Goal: Task Accomplishment & Management: Use online tool/utility

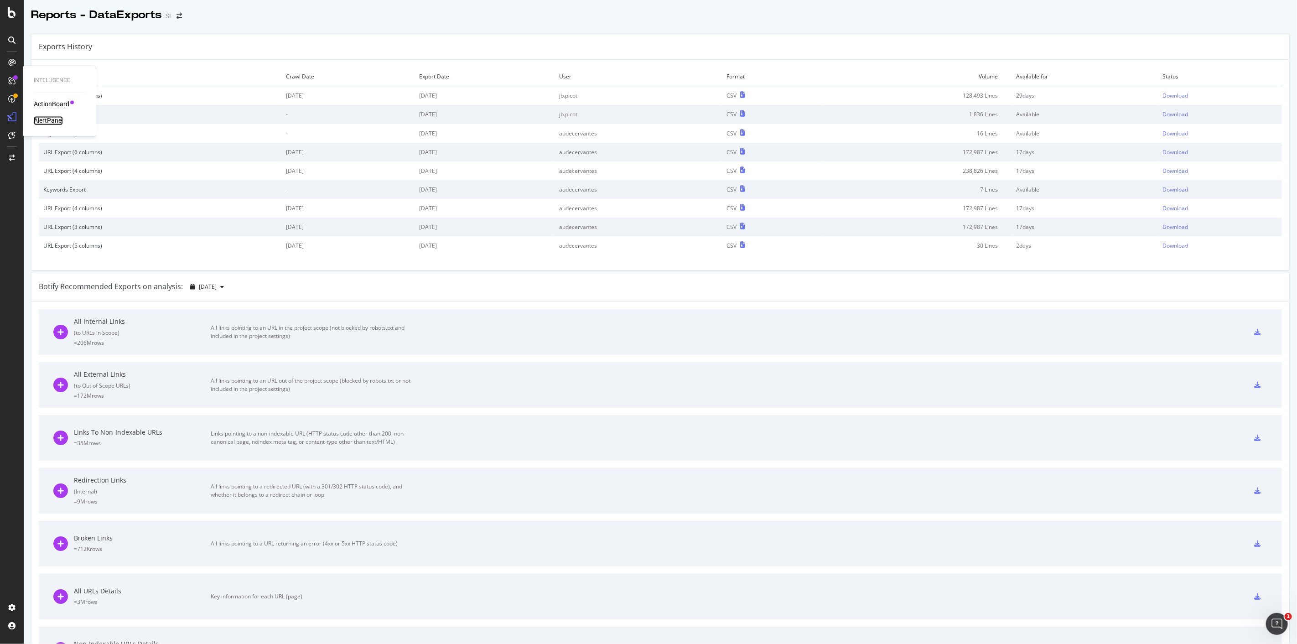
click at [57, 119] on div "AlertPanel" at bounding box center [48, 120] width 29 height 9
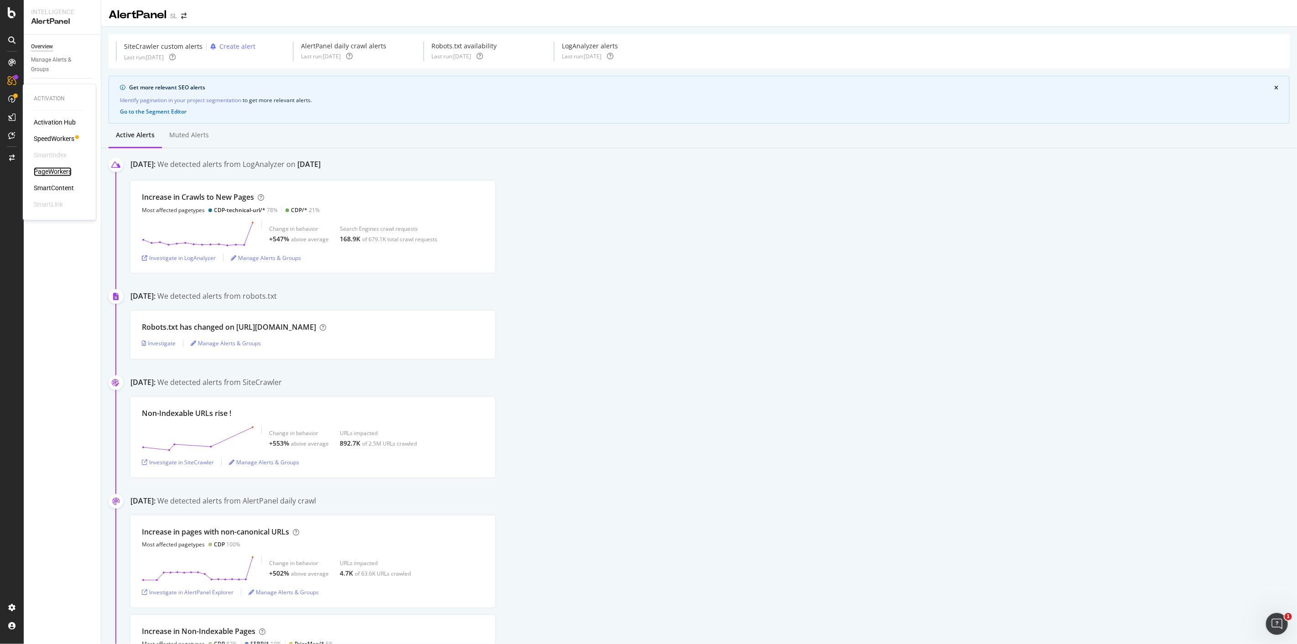
click at [43, 174] on div "PageWorkers" at bounding box center [53, 171] width 38 height 9
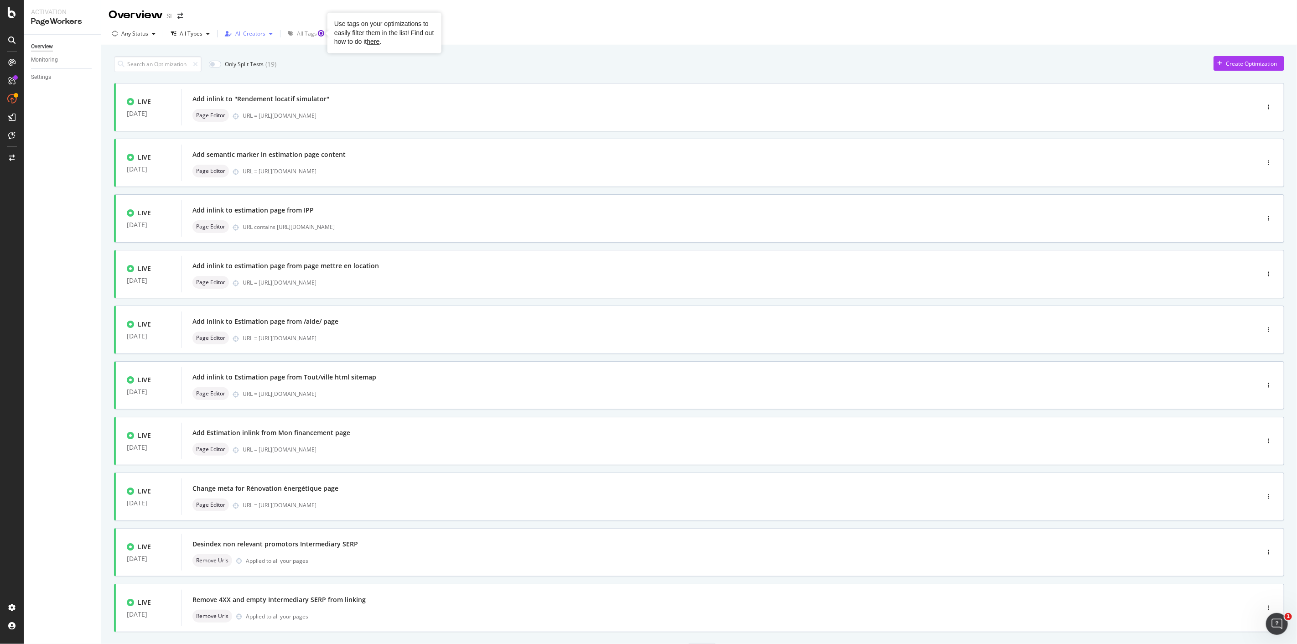
click at [265, 33] on div "button" at bounding box center [270, 33] width 11 height 5
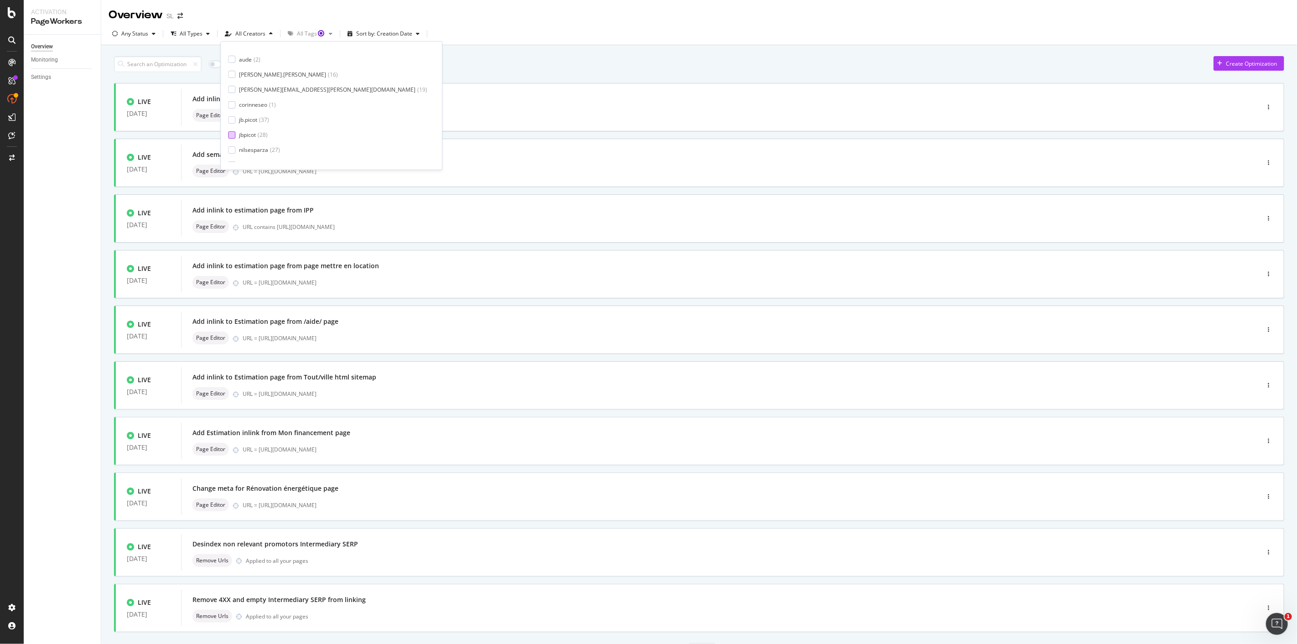
scroll to position [75, 0]
click at [236, 100] on div "jb.picot ( 37 )" at bounding box center [327, 98] width 199 height 8
click at [234, 111] on div at bounding box center [231, 113] width 7 height 7
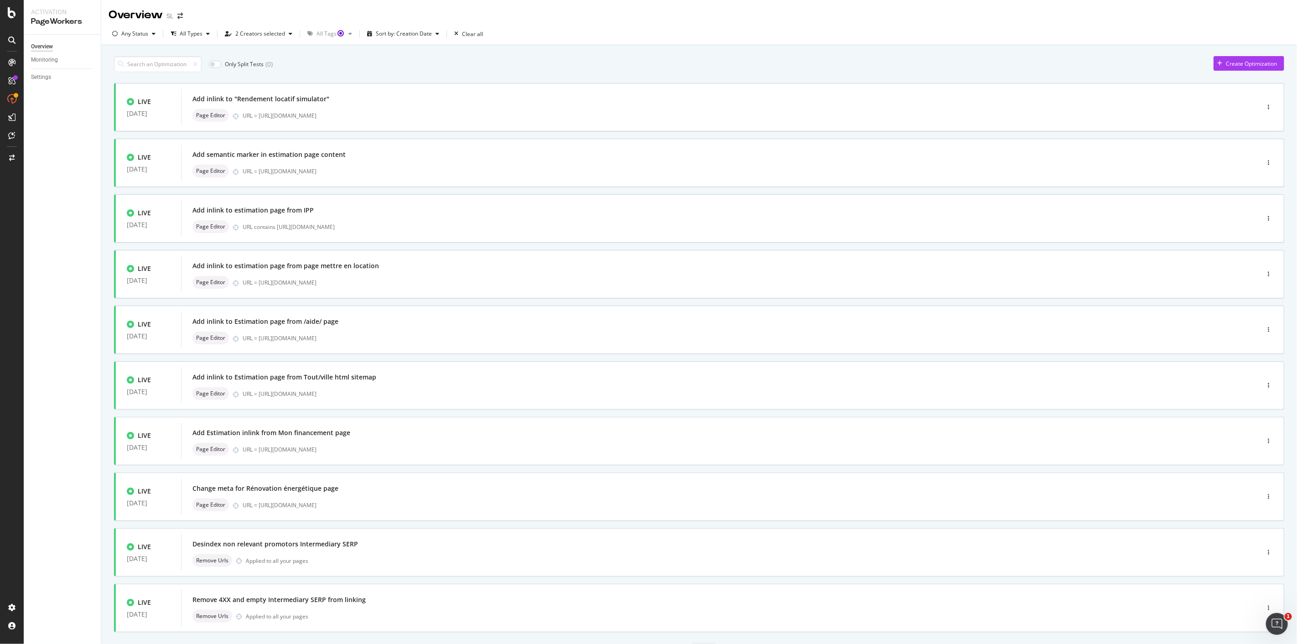
click at [720, 49] on div "Only Split Tests ( 0 ) Create Optimization LIVE 19 Aug. 2025 Add inlink to "Ren…" at bounding box center [699, 368] width 1196 height 646
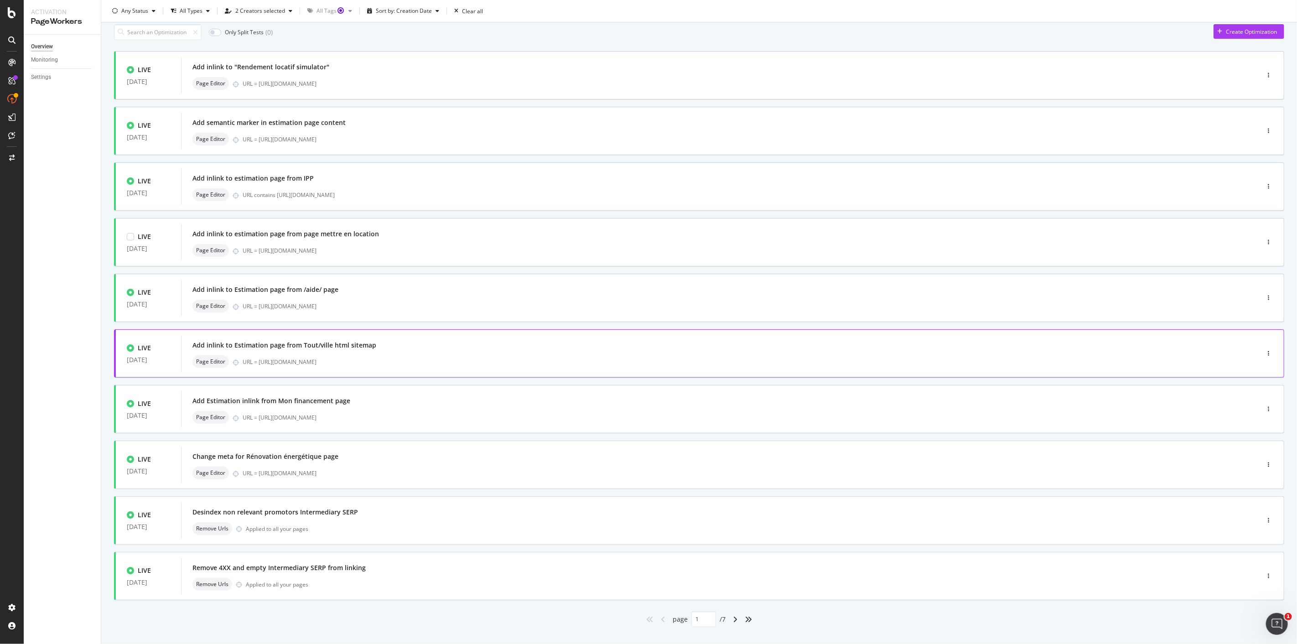
scroll to position [47, 0]
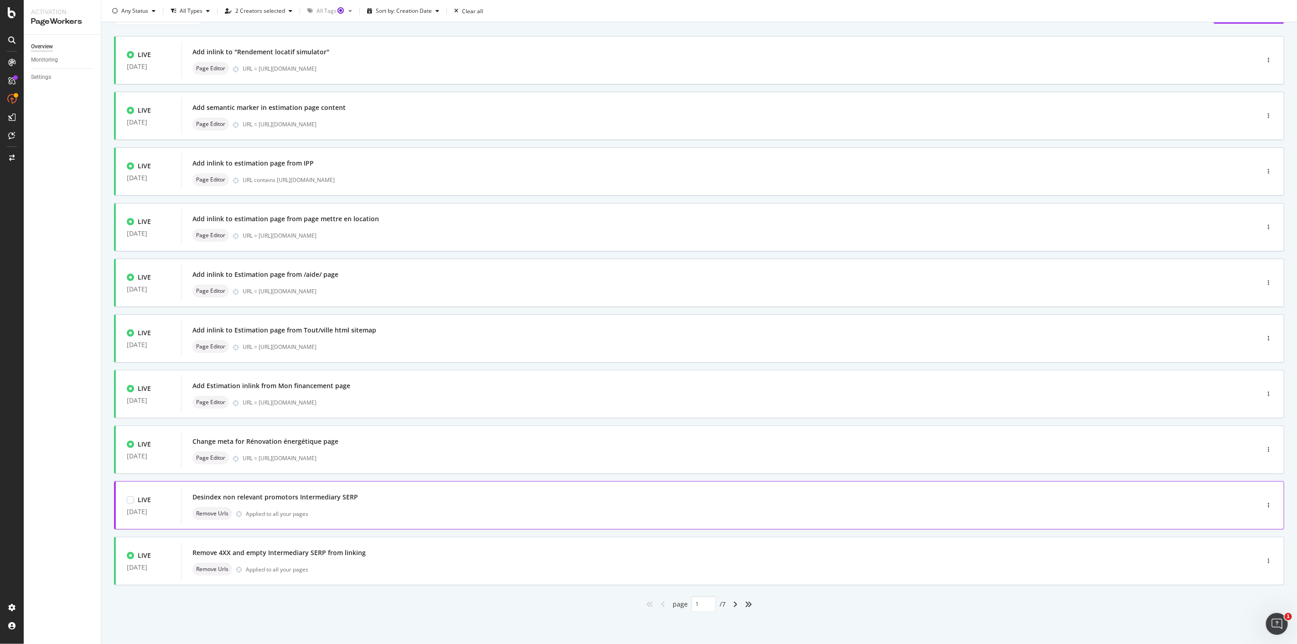
click at [377, 513] on div "Remove Urls Applied to all your pages" at bounding box center [706, 513] width 1028 height 13
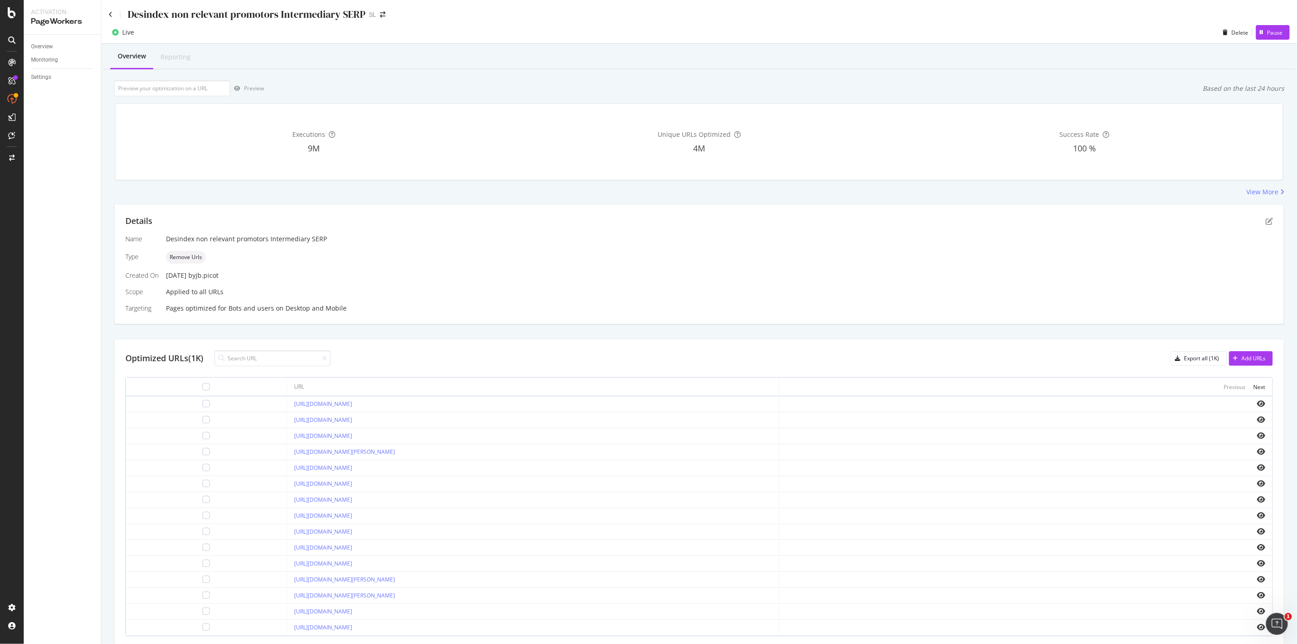
click at [632, 72] on div "Overview Reporting Preview Based on the last 24 hours Executions 9M Unique URLs…" at bounding box center [699, 362] width 1196 height 636
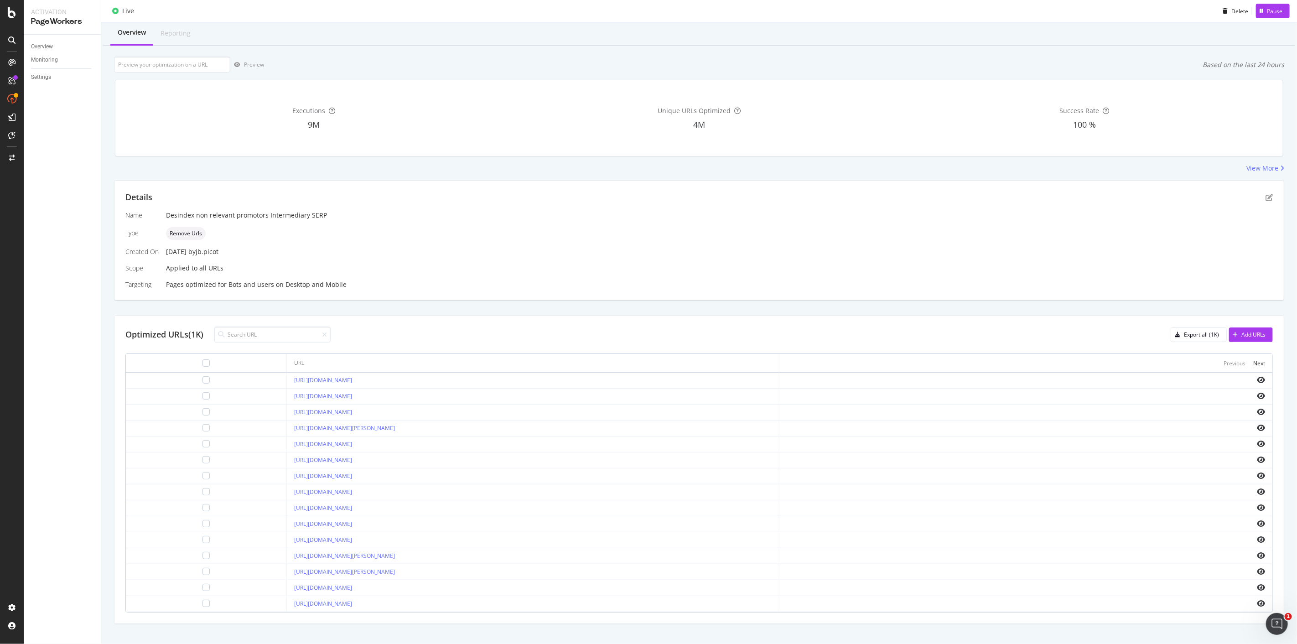
scroll to position [36, 0]
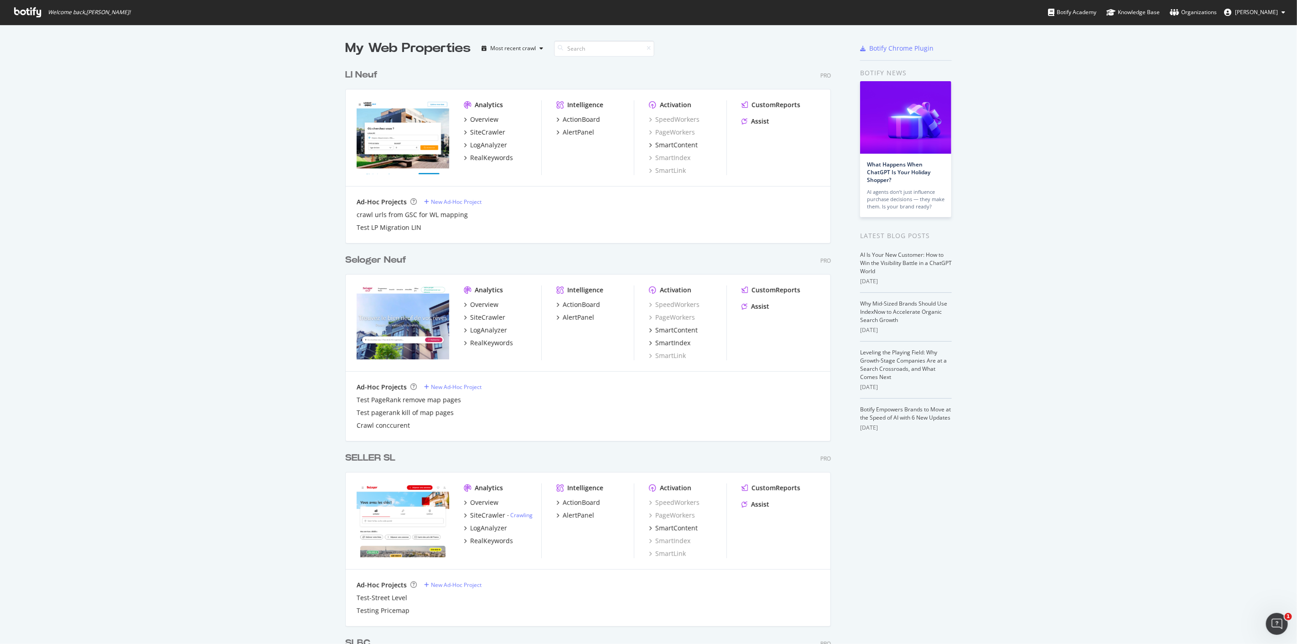
scroll to position [636, 1282]
